Goal: Task Accomplishment & Management: Manage account settings

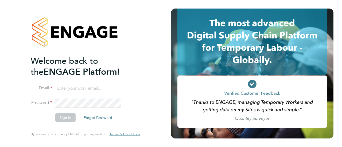
type input "[PERSON_NAME][EMAIL_ADDRESS][DOMAIN_NAME]"
click at [66, 117] on button "Sign In" at bounding box center [65, 118] width 20 height 9
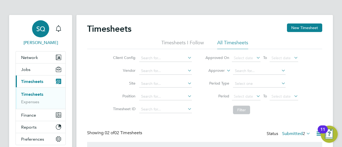
click at [37, 27] on span "SQ" at bounding box center [40, 28] width 9 height 7
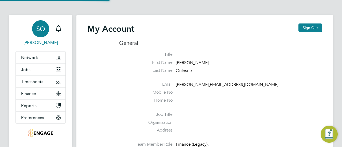
type input "[PERSON_NAME][EMAIL_ADDRESS][DOMAIN_NAME]"
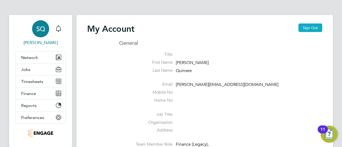
click at [309, 30] on button "Sign Out" at bounding box center [311, 28] width 24 height 9
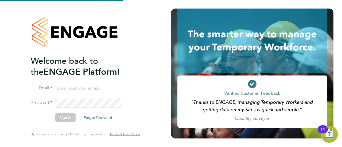
type input "[PERSON_NAME][EMAIL_ADDRESS][DOMAIN_NAME]"
